Goal: Information Seeking & Learning: Learn about a topic

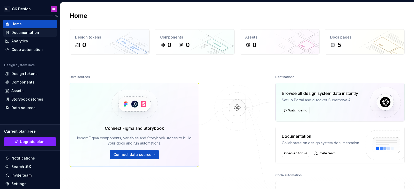
click at [37, 29] on div "Documentation" at bounding box center [30, 32] width 54 height 8
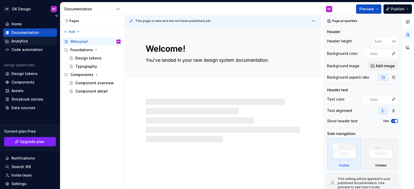
type textarea "*"
click at [33, 49] on div "Code automation" at bounding box center [26, 49] width 31 height 5
